Goal: Transaction & Acquisition: Purchase product/service

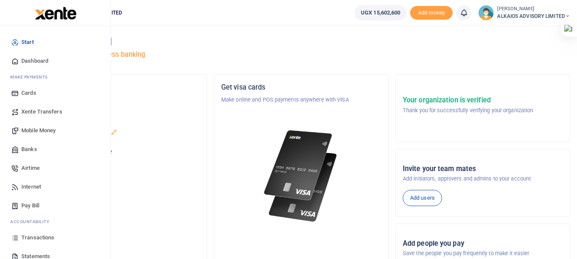
click at [43, 129] on span "Mobile Money" at bounding box center [38, 130] width 34 height 9
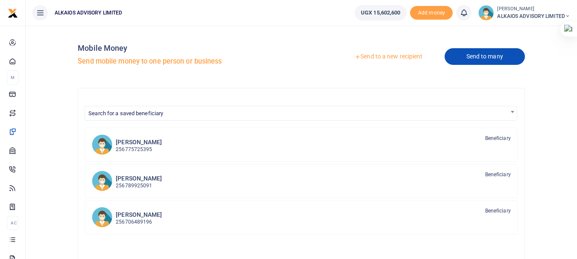
click at [474, 58] on link "Send to many" at bounding box center [485, 56] width 80 height 17
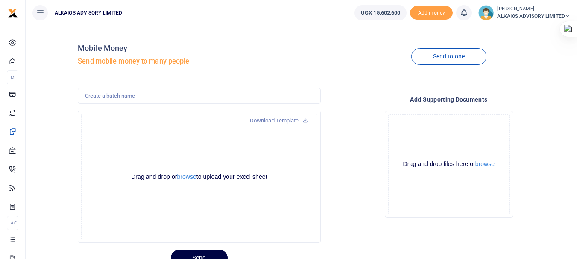
click at [184, 177] on button "browse" at bounding box center [186, 177] width 19 height 6
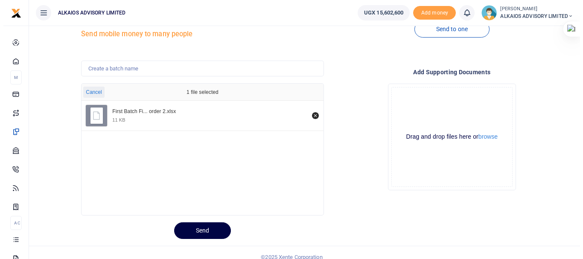
scroll to position [35, 0]
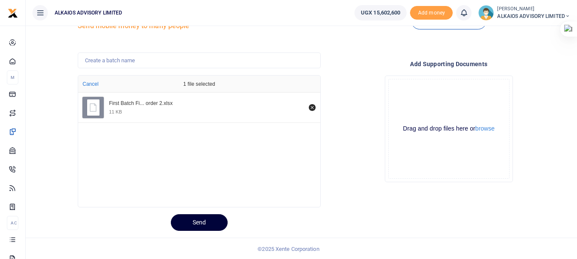
click at [207, 226] on button "Send" at bounding box center [199, 222] width 57 height 17
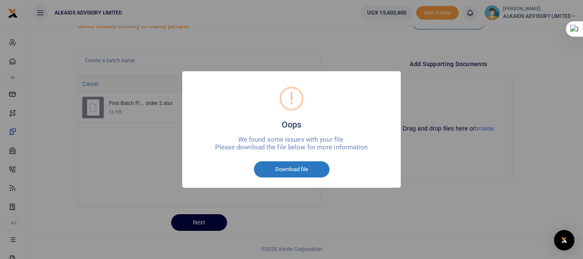
click at [298, 173] on button "Download file" at bounding box center [292, 169] width 76 height 16
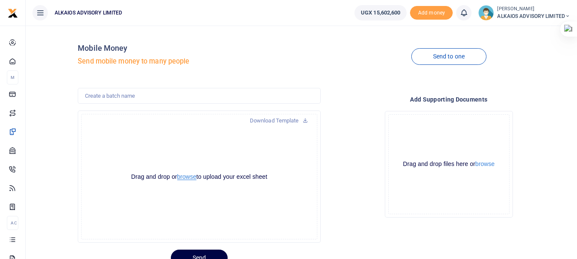
click at [190, 179] on button "browse" at bounding box center [186, 177] width 19 height 6
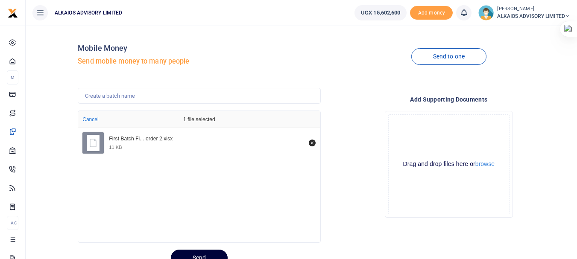
click at [202, 252] on button "Send" at bounding box center [199, 258] width 57 height 17
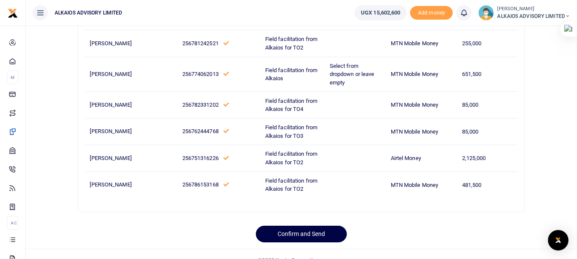
scroll to position [360, 0]
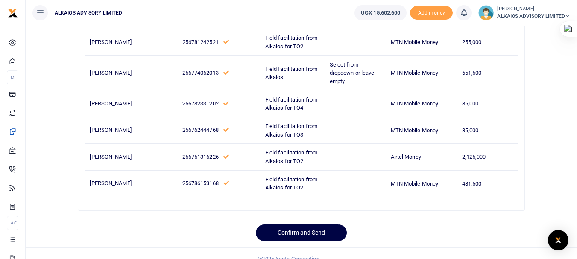
drag, startPoint x: 580, startPoint y: 89, endPoint x: 580, endPoint y: 231, distance: 141.8
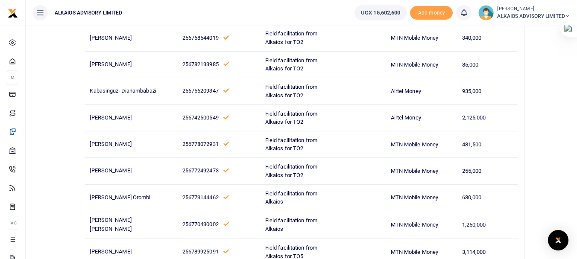
scroll to position [0, 0]
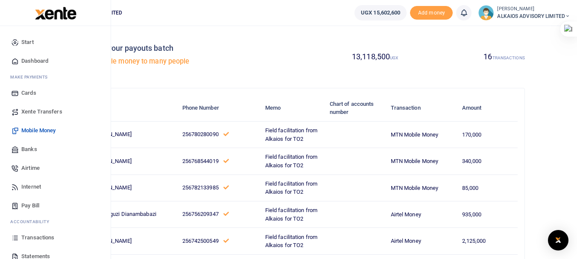
click at [28, 131] on span "Mobile Money" at bounding box center [38, 130] width 34 height 9
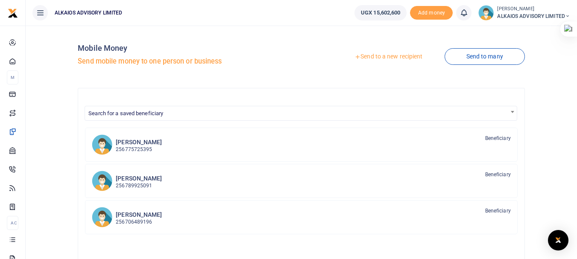
click at [381, 58] on link "Send to a new recipient" at bounding box center [388, 56] width 111 height 15
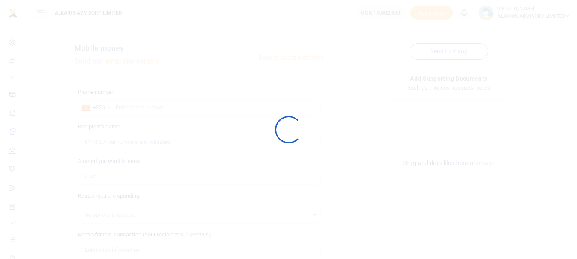
select select
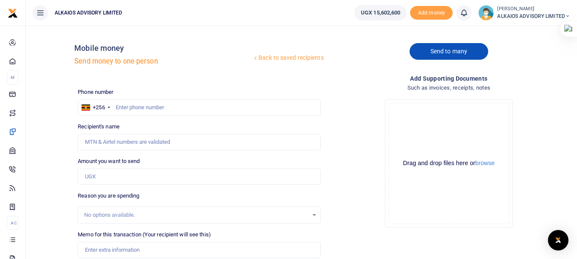
click at [434, 55] on link "Send to many" at bounding box center [449, 51] width 79 height 17
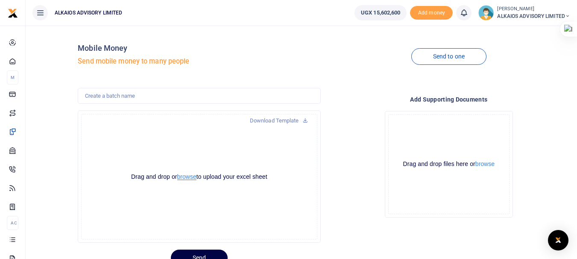
click at [192, 178] on button "browse" at bounding box center [186, 177] width 19 height 6
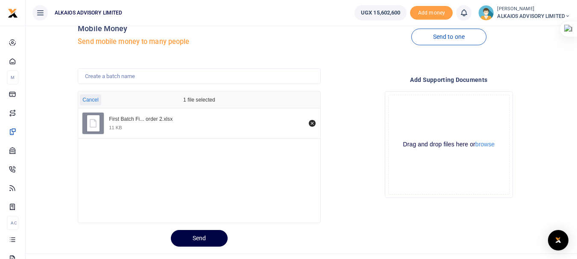
scroll to position [36, 0]
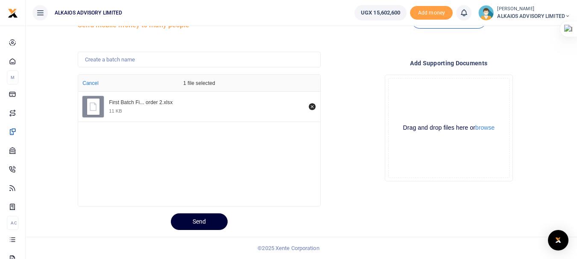
click at [212, 224] on button "Send" at bounding box center [199, 222] width 57 height 17
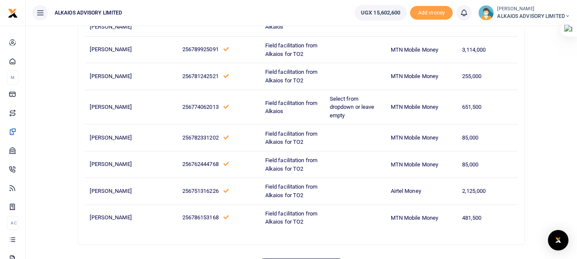
scroll to position [328, 0]
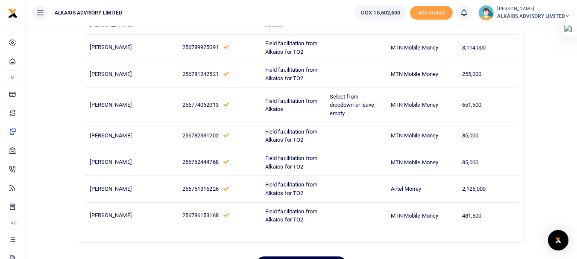
drag, startPoint x: 581, startPoint y: 79, endPoint x: 577, endPoint y: 192, distance: 113.2
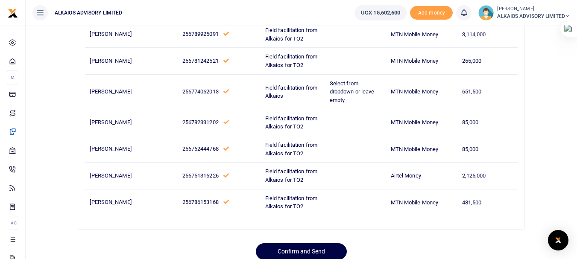
scroll to position [370, 0]
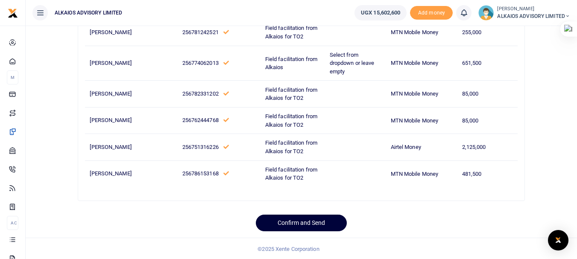
click at [326, 222] on button "Confirm and Send" at bounding box center [301, 223] width 91 height 17
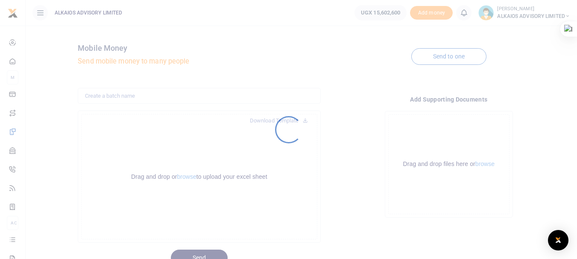
scroll to position [36, 0]
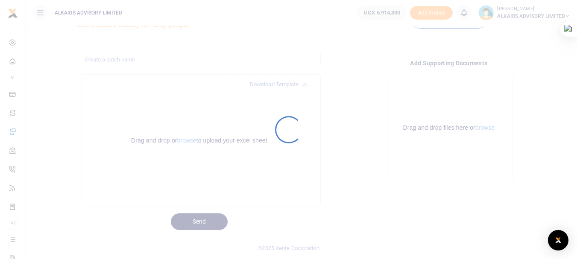
scroll to position [36, 0]
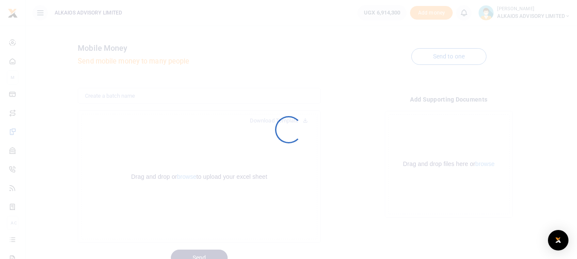
scroll to position [36, 0]
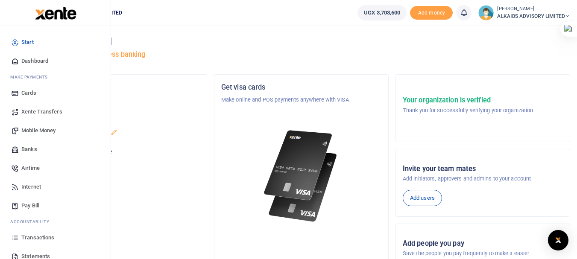
click at [44, 129] on span "Mobile Money" at bounding box center [38, 130] width 34 height 9
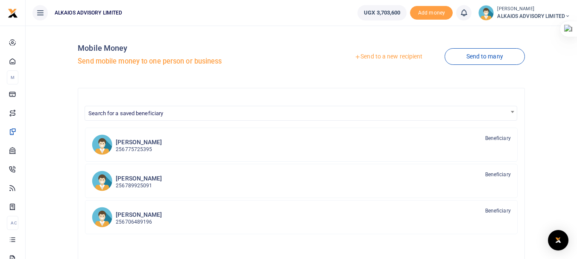
click at [374, 56] on link "Send to a new recipient" at bounding box center [388, 56] width 111 height 15
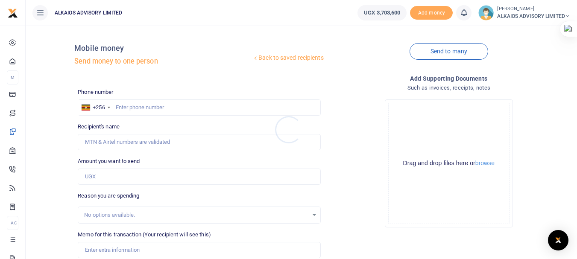
click at [145, 109] on div at bounding box center [288, 129] width 577 height 259
click at [145, 109] on input "text" at bounding box center [199, 107] width 243 height 16
click at [153, 109] on input "text" at bounding box center [199, 107] width 243 height 16
type input "789181939"
type input "Enock Kayinja"
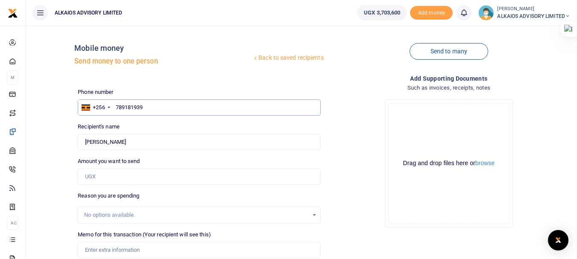
type input "789181939"
click at [130, 178] on input "Amount you want to send" at bounding box center [199, 177] width 243 height 16
type input "255,000"
click at [125, 248] on input "Memo for this transaction (Your recipient will see this)" at bounding box center [199, 250] width 243 height 16
type input "Field facilitation from Alkaios"
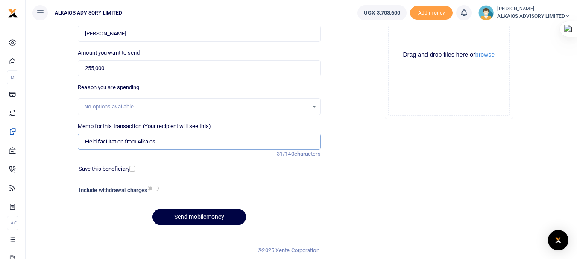
scroll to position [111, 0]
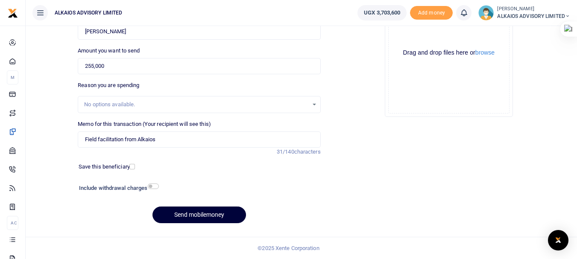
click at [222, 212] on button "Send mobilemoney" at bounding box center [199, 215] width 94 height 17
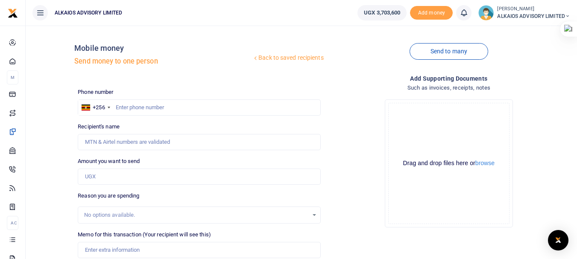
click at [465, 11] on icon at bounding box center [463, 12] width 9 height 9
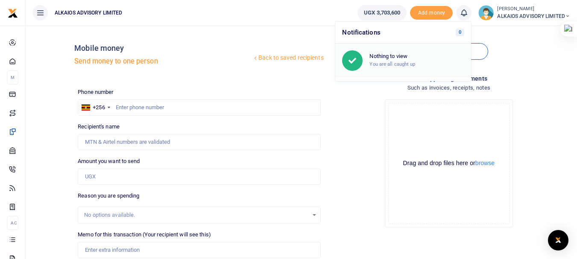
click at [389, 63] on small "You are all caught up" at bounding box center [392, 64] width 46 height 6
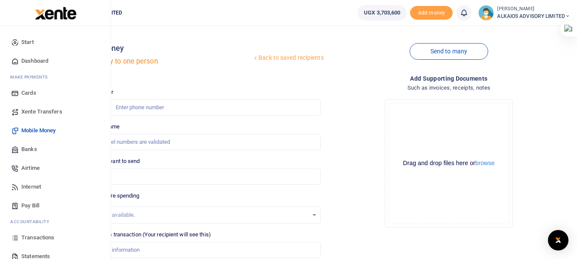
click at [35, 237] on span "Transactions" at bounding box center [37, 238] width 33 height 9
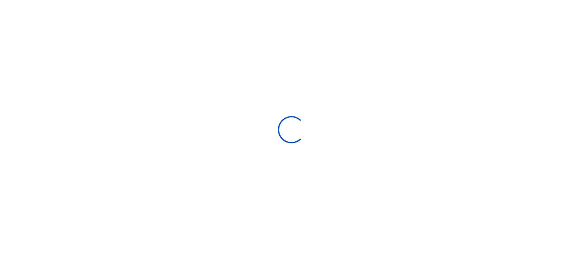
select select
type input "[DATE] - [DATE]"
